Goal: Information Seeking & Learning: Stay updated

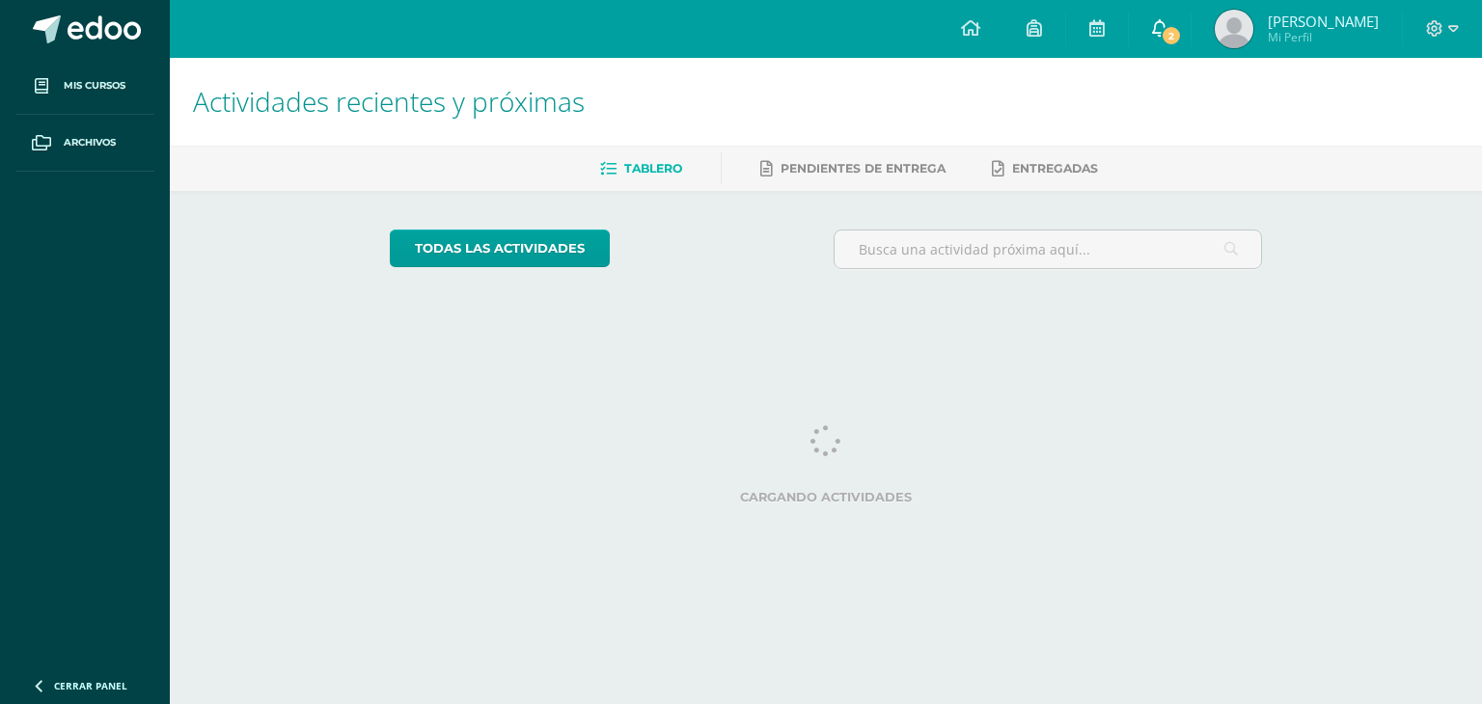
click at [1169, 35] on span "2" at bounding box center [1170, 35] width 21 height 21
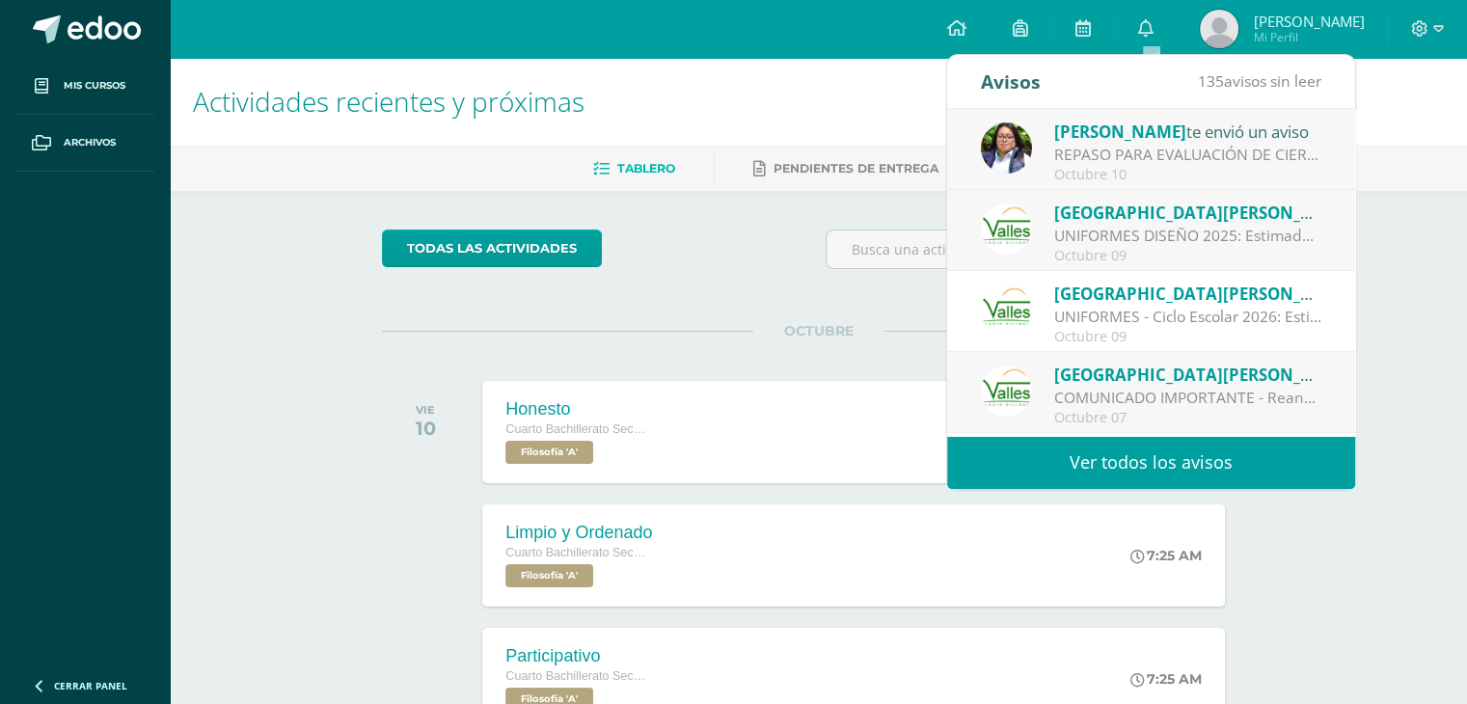
click at [1142, 471] on link "Ver todos los avisos" at bounding box center [1151, 462] width 408 height 53
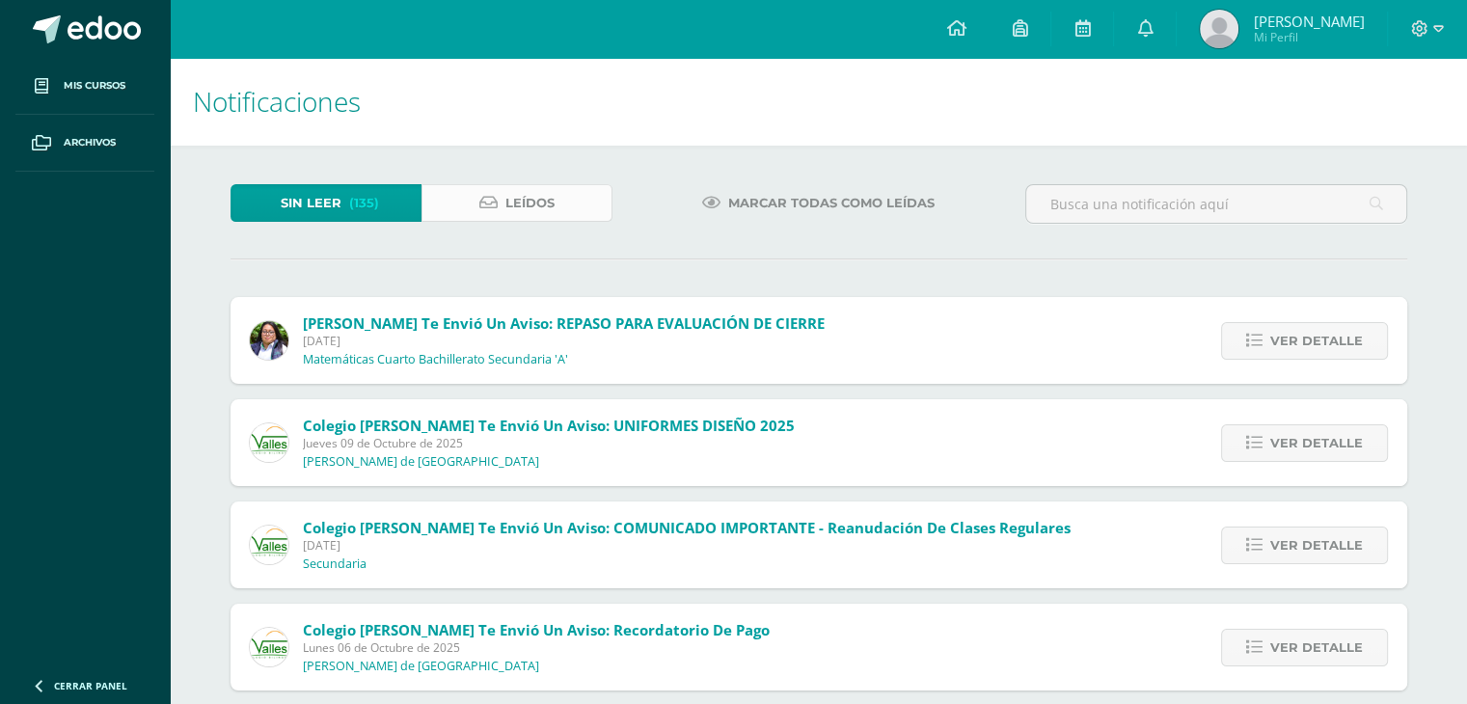
click at [443, 213] on link "Leídos" at bounding box center [517, 203] width 191 height 38
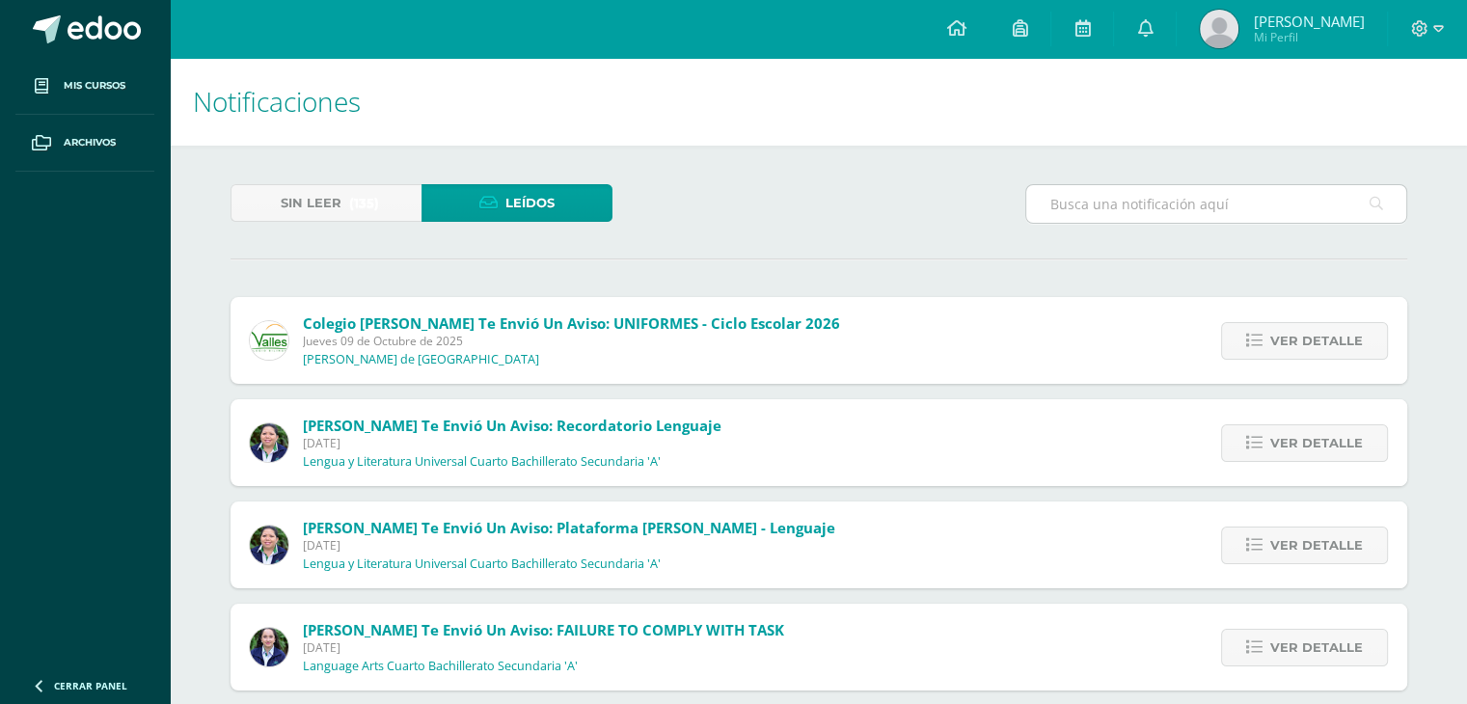
click at [1130, 203] on input "text" at bounding box center [1216, 204] width 380 height 38
click at [1378, 209] on icon at bounding box center [1377, 204] width 14 height 40
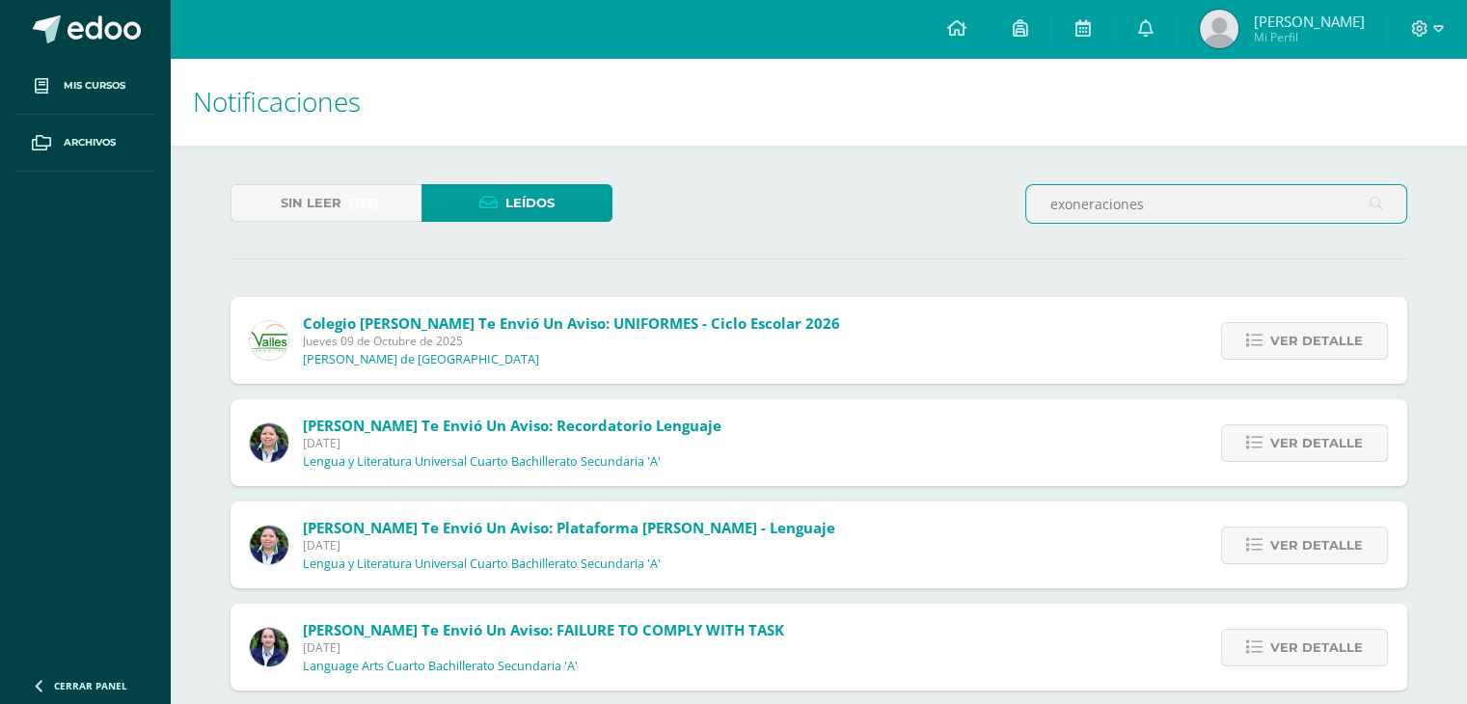
click at [1323, 212] on input "exoneraciones" at bounding box center [1216, 204] width 380 height 38
type input "e"
type input "n"
drag, startPoint x: 769, startPoint y: 243, endPoint x: 764, endPoint y: 232, distance: 12.5
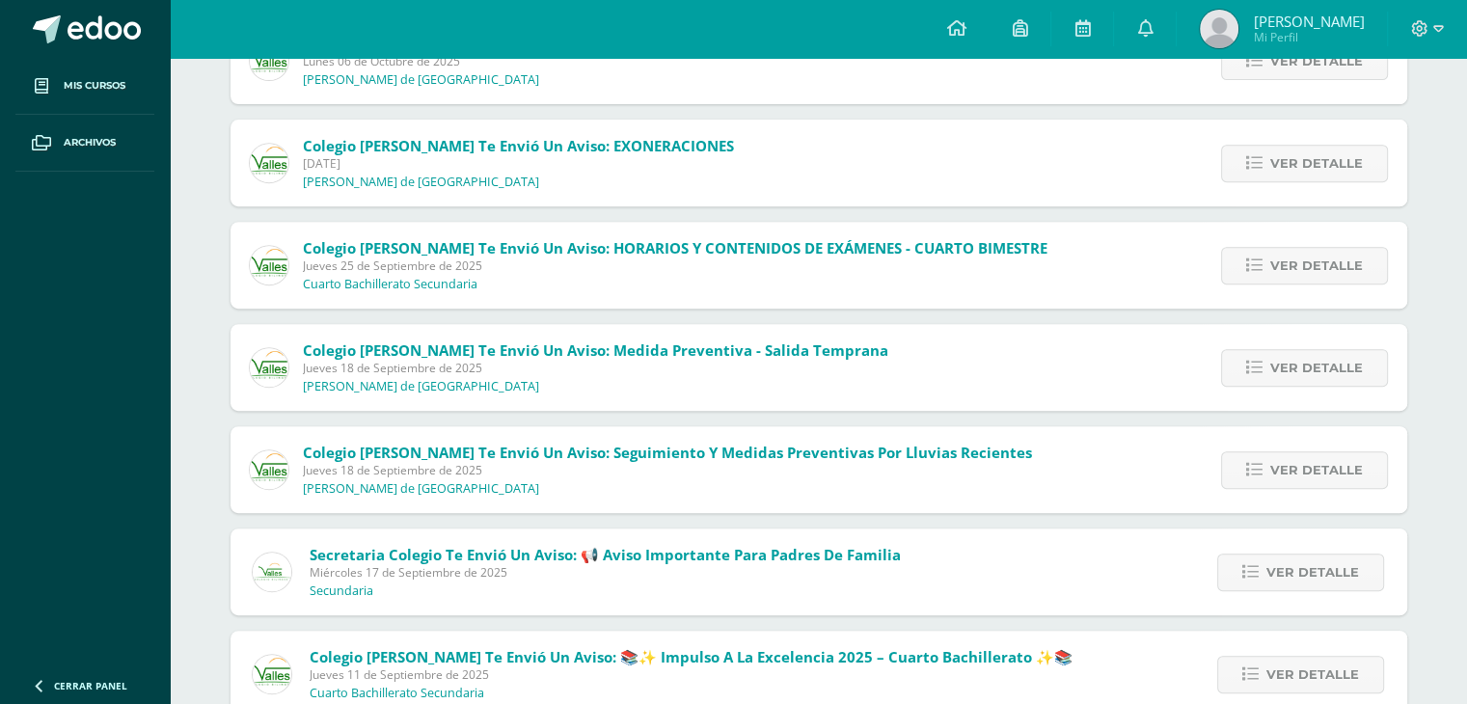
scroll to position [607, 0]
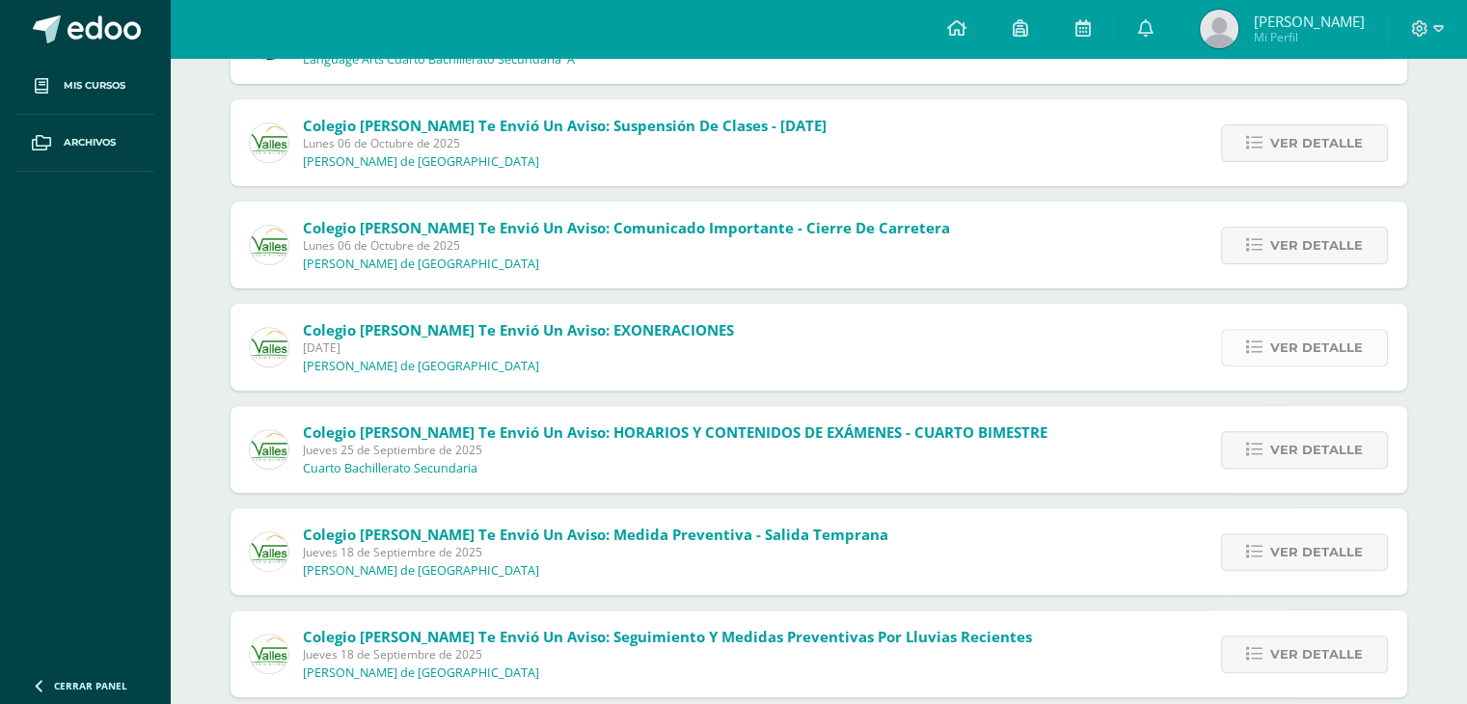
click at [1242, 344] on link "Ver detalle" at bounding box center [1304, 348] width 167 height 38
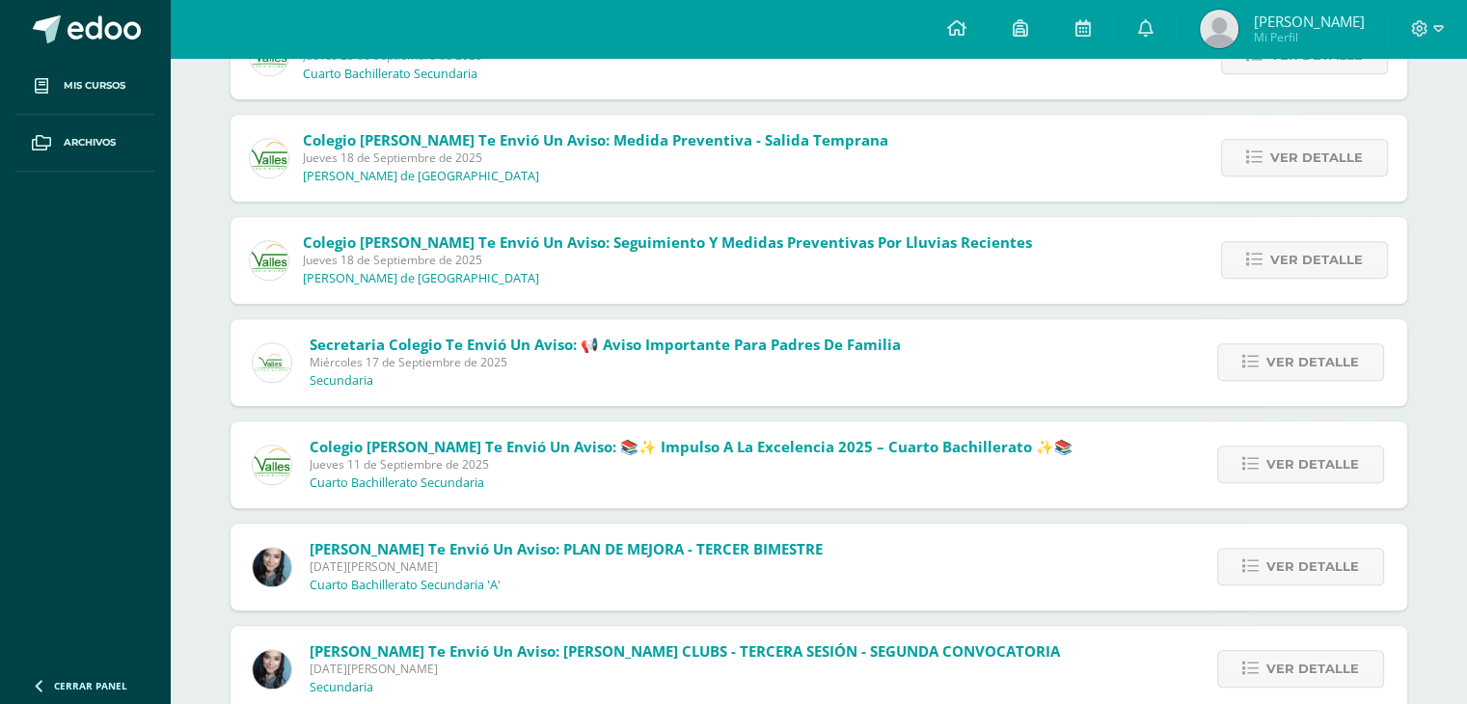
scroll to position [1445, 0]
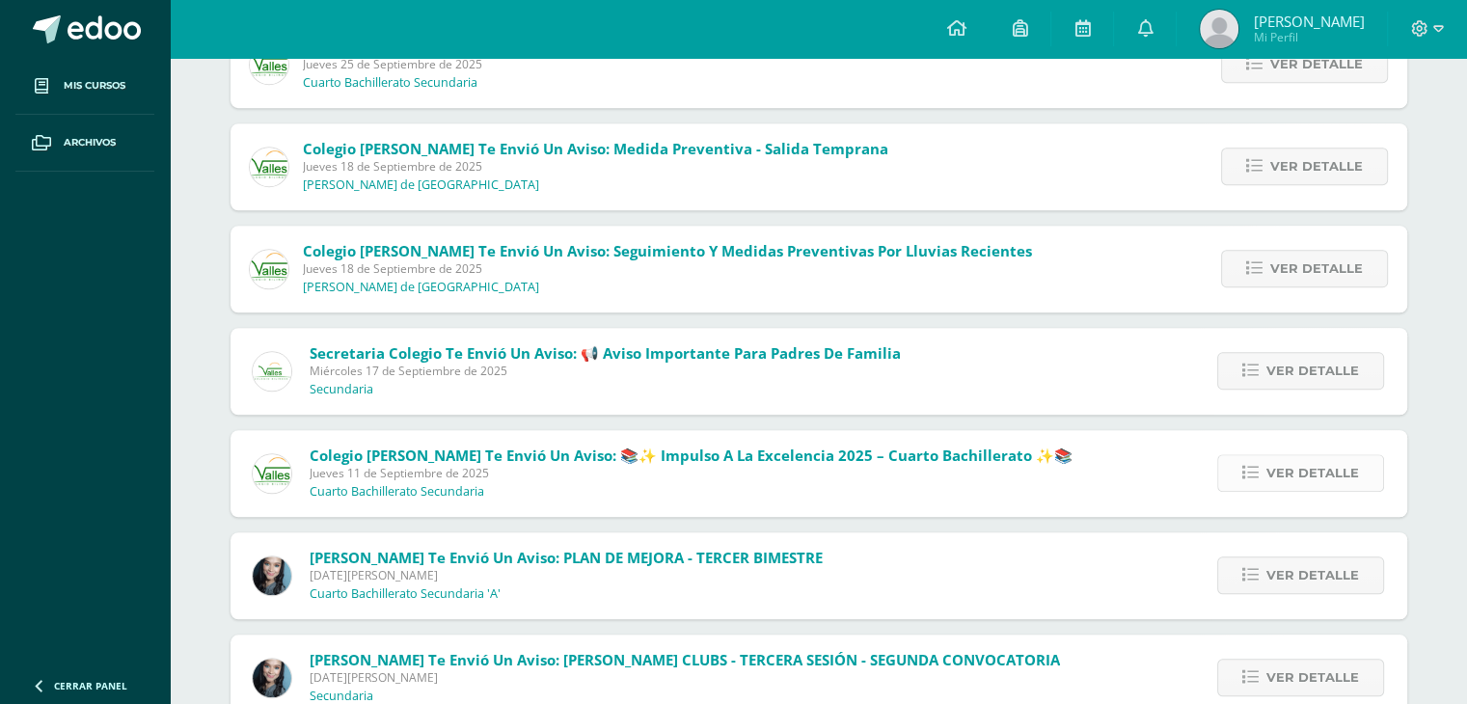
click at [1342, 467] on span "Ver detalle" at bounding box center [1313, 473] width 93 height 36
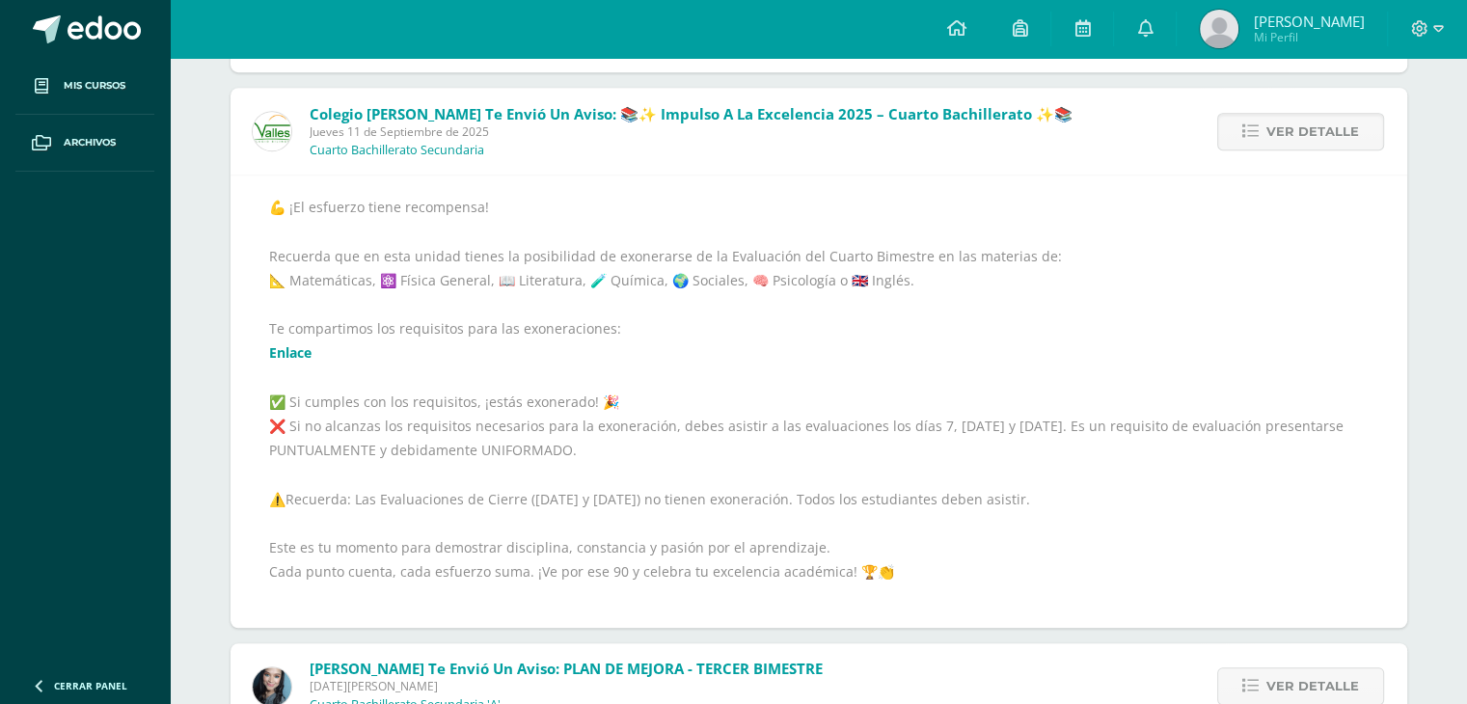
scroll to position [1327, 0]
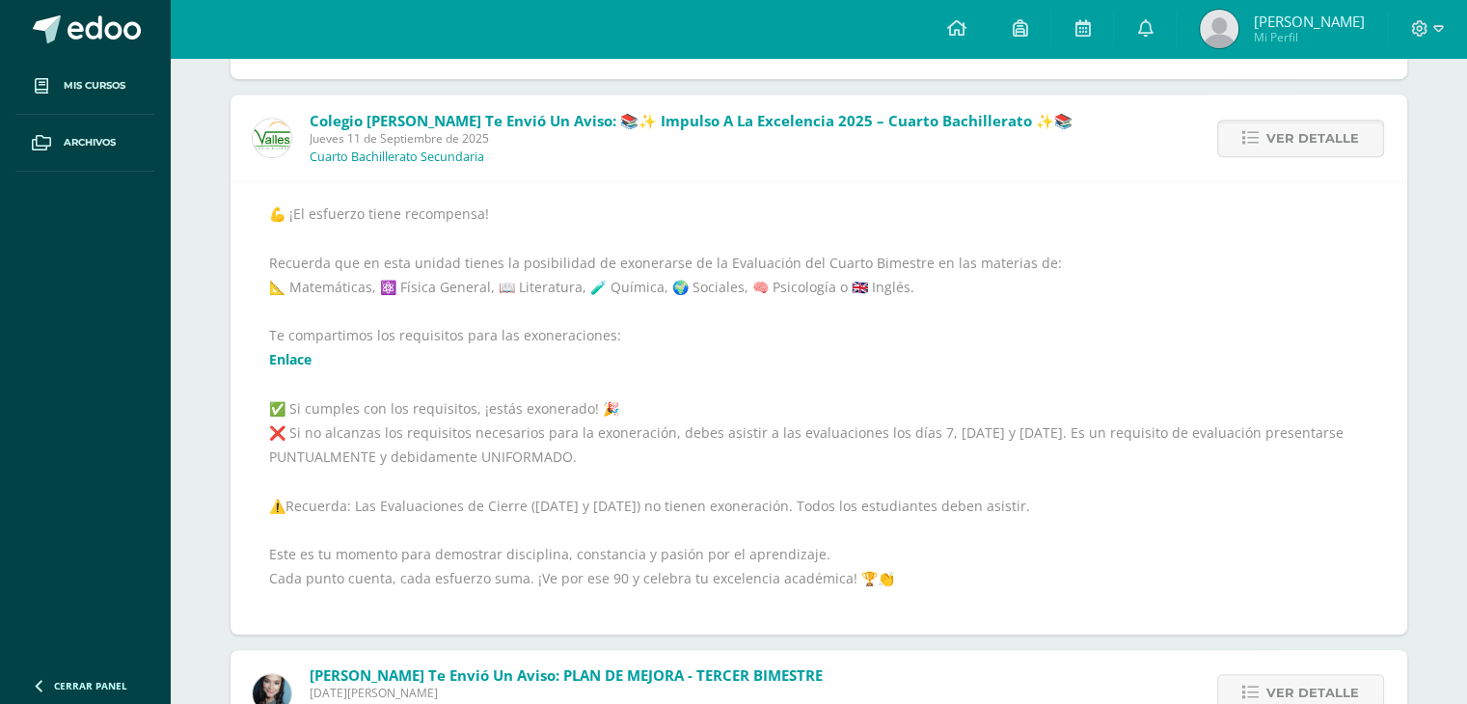
click at [287, 362] on link "Enlace" at bounding box center [290, 359] width 42 height 18
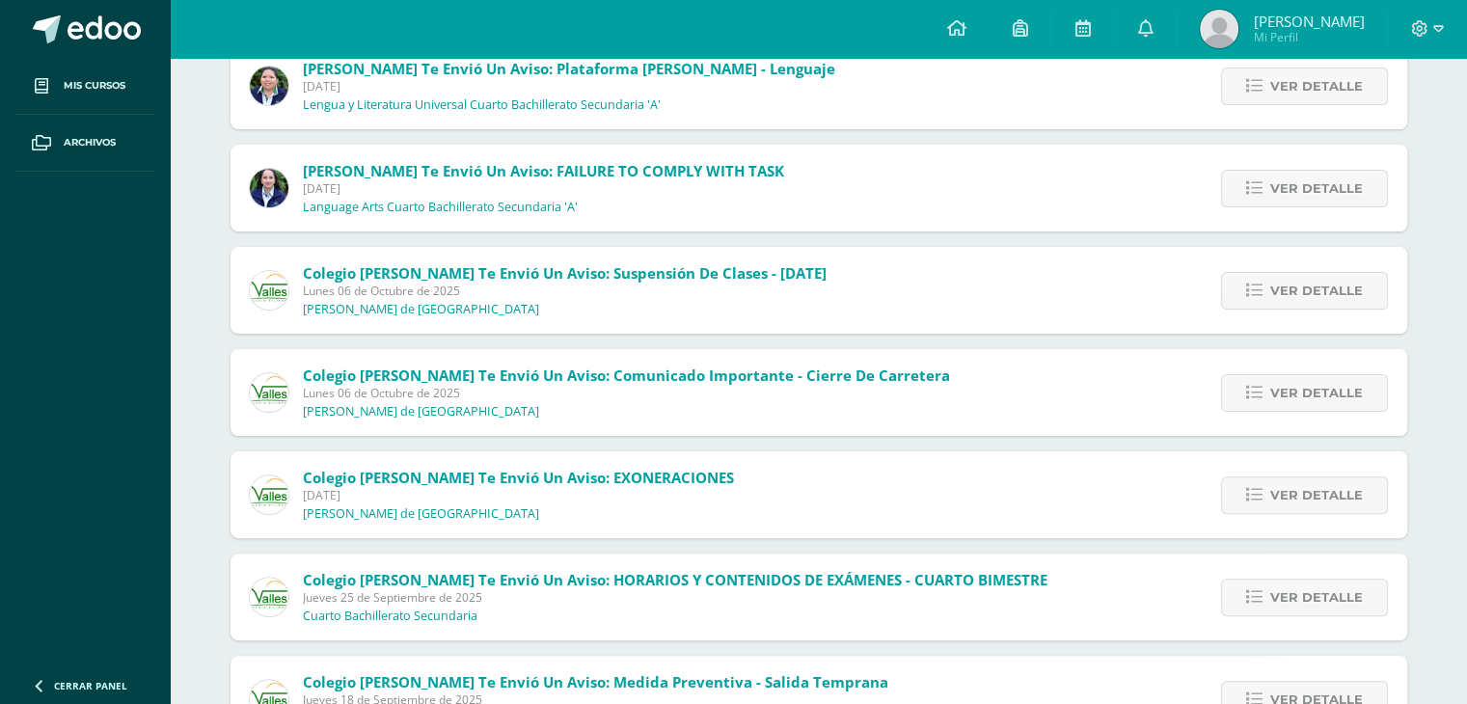
scroll to position [459, 0]
click at [1281, 508] on span "Ver detalle" at bounding box center [1317, 496] width 93 height 36
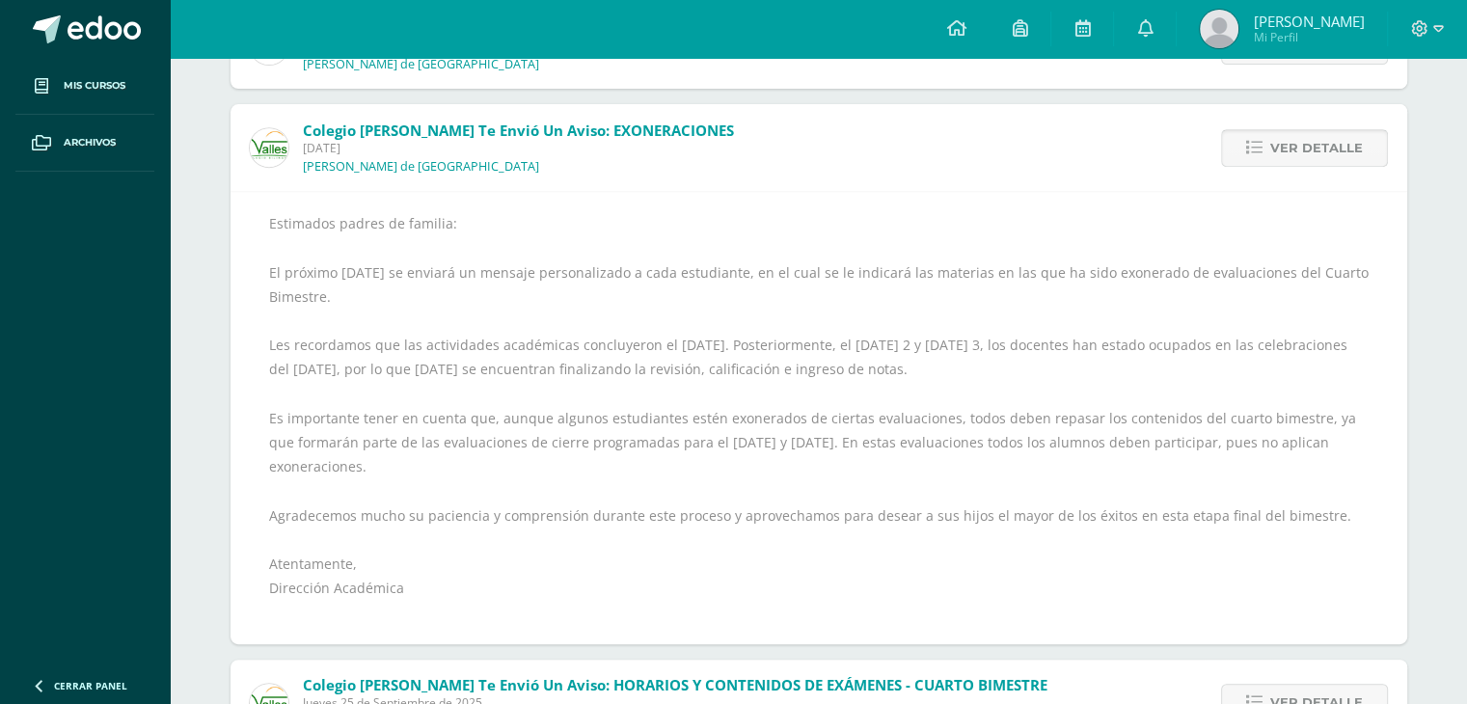
scroll to position [810, 0]
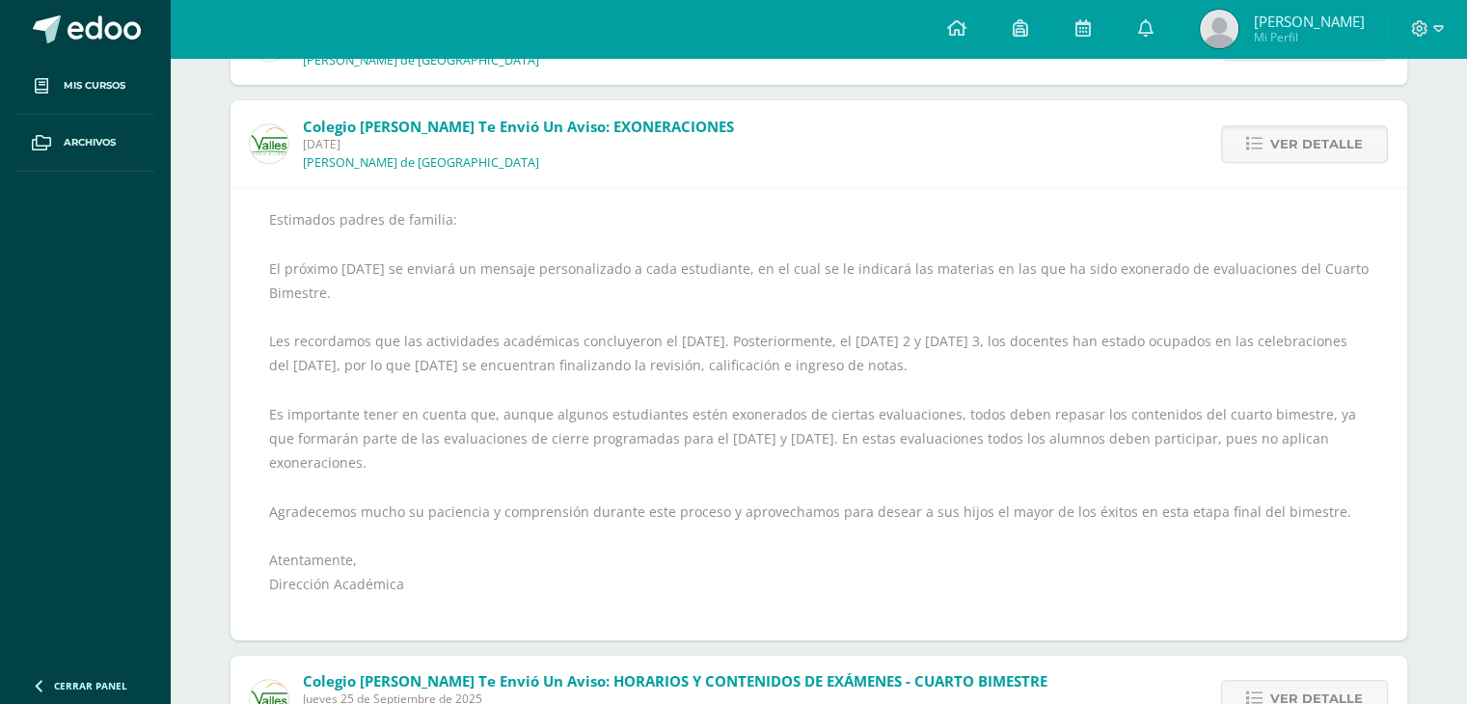
click at [1237, 478] on div "Estimados padres de familia: El próximo [DATE] se enviará un mensaje personaliz…" at bounding box center [819, 413] width 1100 height 413
click at [1266, 144] on link "Ver detalle" at bounding box center [1304, 144] width 167 height 38
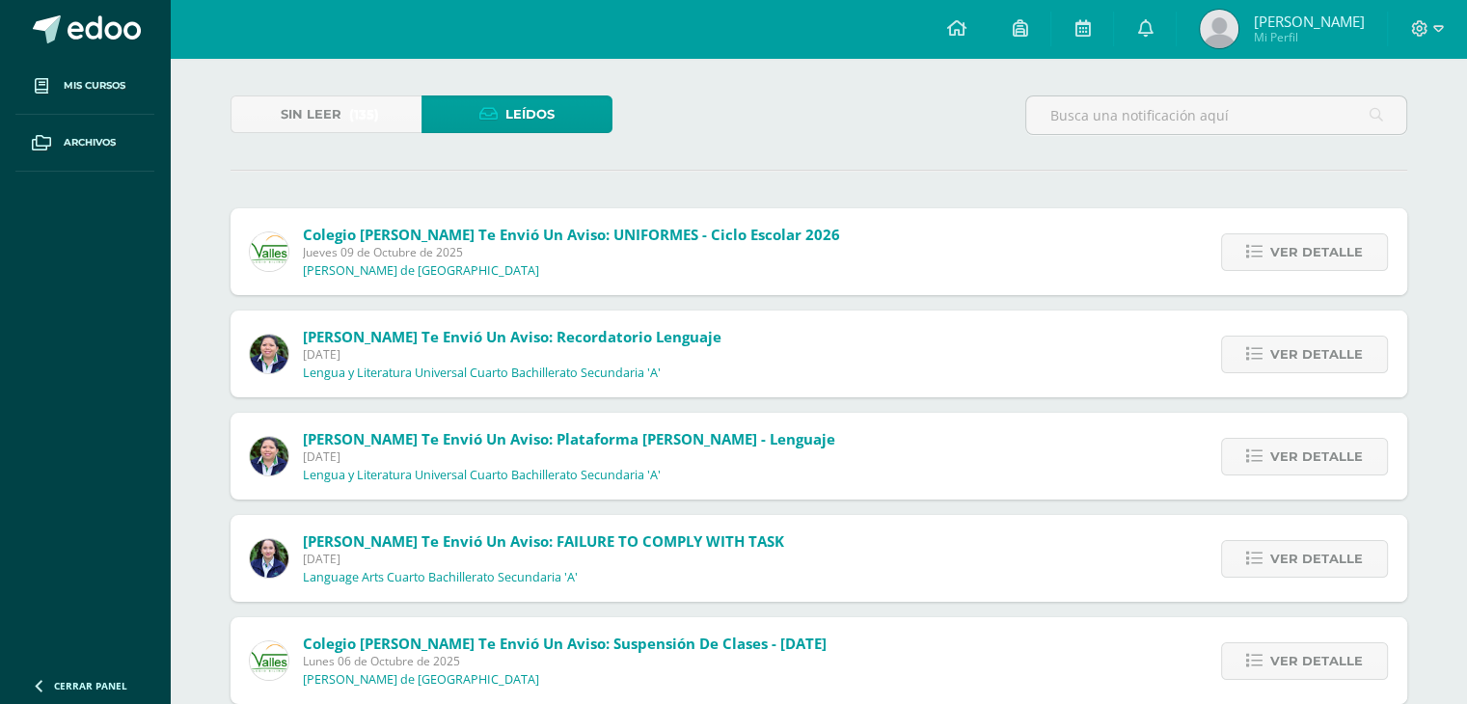
scroll to position [0, 0]
